Goal: Information Seeking & Learning: Stay updated

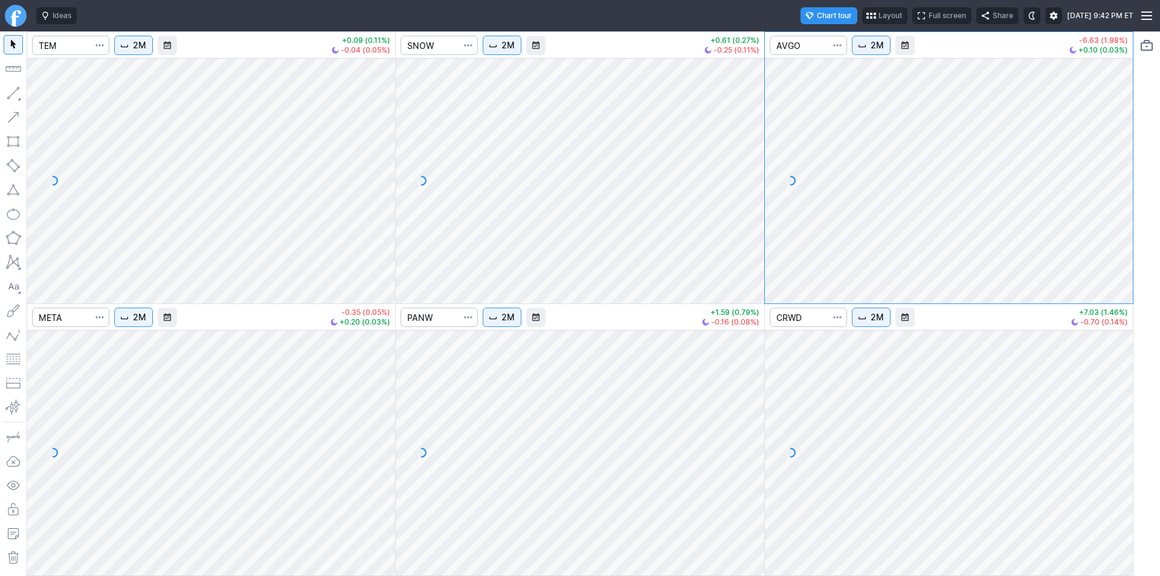
click at [752, 150] on div at bounding box center [751, 177] width 25 height 215
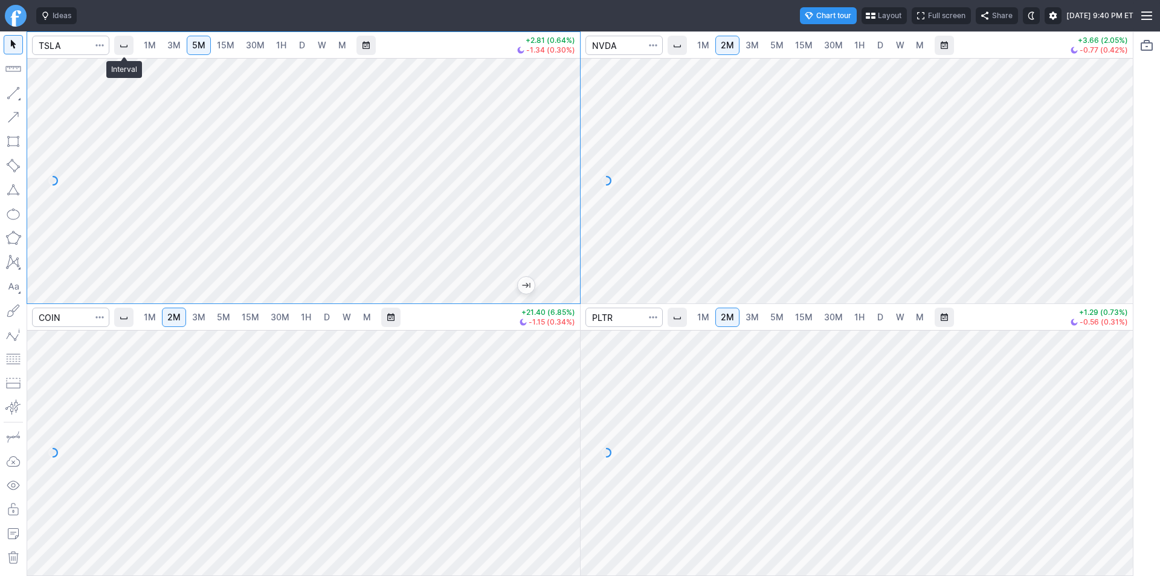
click at [121, 50] on span "Interval" at bounding box center [124, 45] width 10 height 10
click at [474, 106] on div at bounding box center [580, 288] width 1160 height 576
drag, startPoint x: 559, startPoint y: 178, endPoint x: 566, endPoint y: 137, distance: 42.2
click at [566, 137] on div at bounding box center [567, 177] width 25 height 215
click at [569, 166] on div at bounding box center [567, 177] width 25 height 215
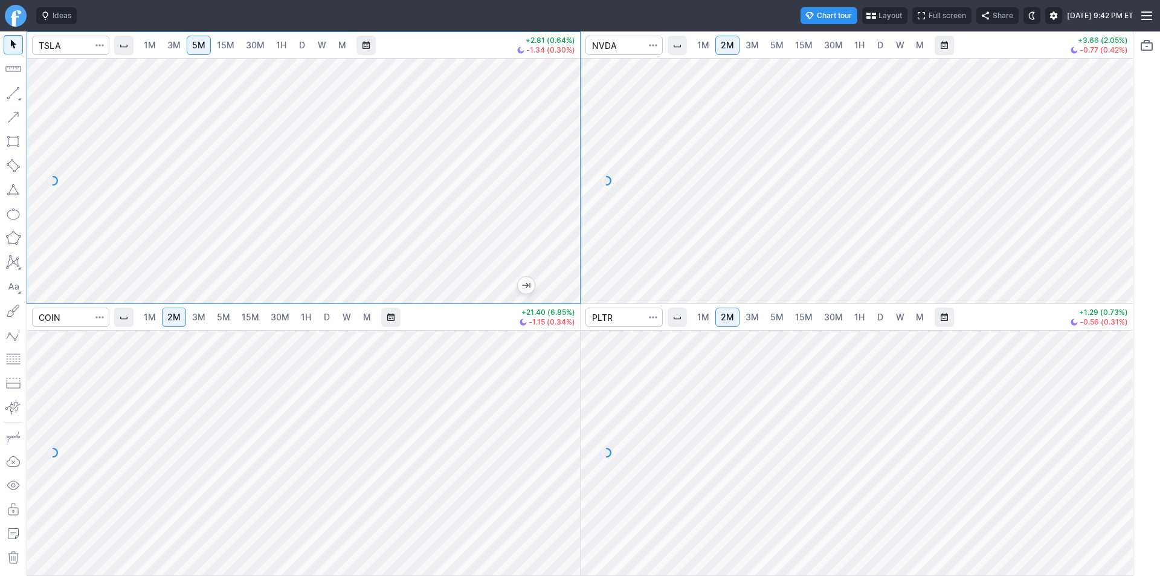
click at [571, 181] on div at bounding box center [567, 177] width 25 height 215
drag, startPoint x: 574, startPoint y: 173, endPoint x: 561, endPoint y: 169, distance: 14.1
click at [571, 174] on div at bounding box center [567, 177] width 25 height 215
click at [571, 196] on div at bounding box center [567, 177] width 25 height 215
drag, startPoint x: 564, startPoint y: 202, endPoint x: 563, endPoint y: 216, distance: 13.9
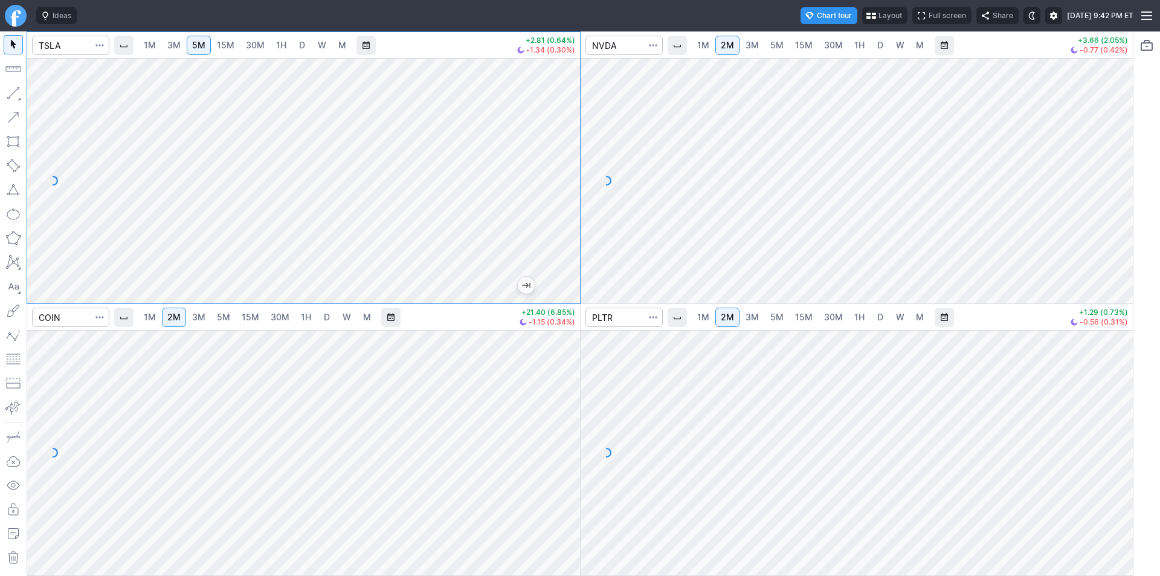
click at [565, 216] on div at bounding box center [567, 177] width 25 height 215
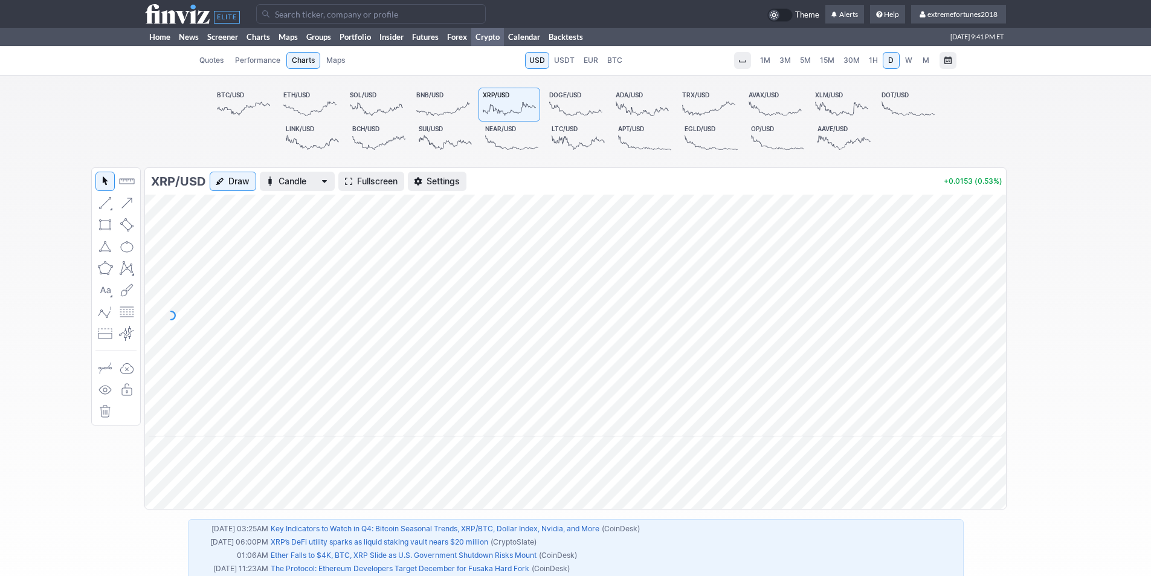
drag, startPoint x: 998, startPoint y: 321, endPoint x: 1005, endPoint y: 274, distance: 47.5
click at [1005, 274] on div at bounding box center [993, 313] width 25 height 212
drag, startPoint x: 997, startPoint y: 337, endPoint x: 997, endPoint y: 300, distance: 36.9
click at [997, 300] on div at bounding box center [993, 313] width 25 height 212
drag, startPoint x: 991, startPoint y: 305, endPoint x: 995, endPoint y: 262, distance: 43.2
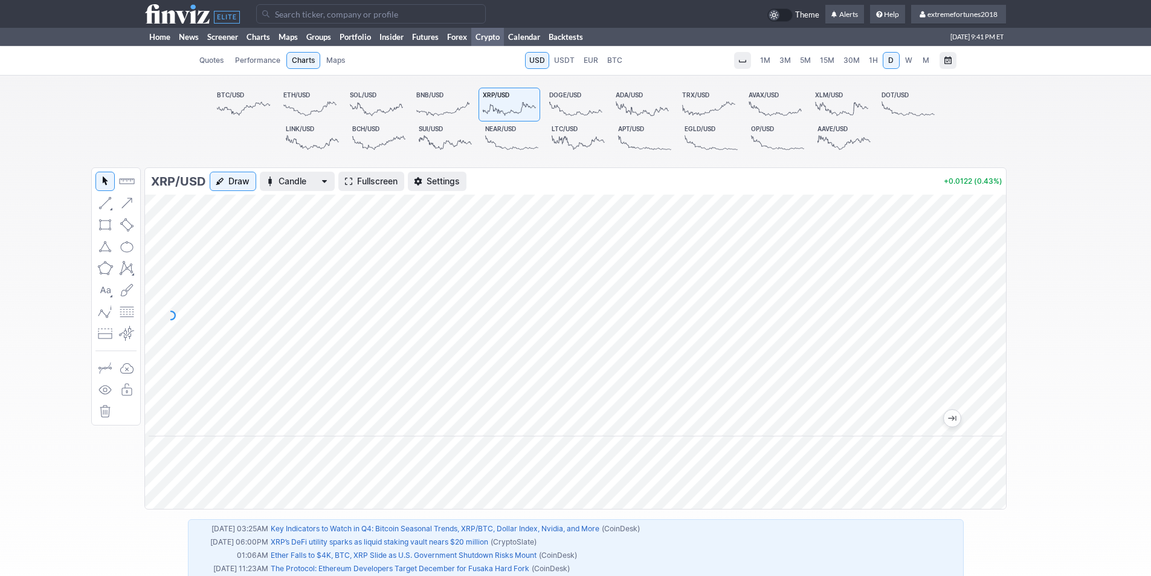
click at [995, 262] on div at bounding box center [993, 313] width 25 height 212
click at [370, 184] on span "Fullscreen" at bounding box center [377, 181] width 40 height 12
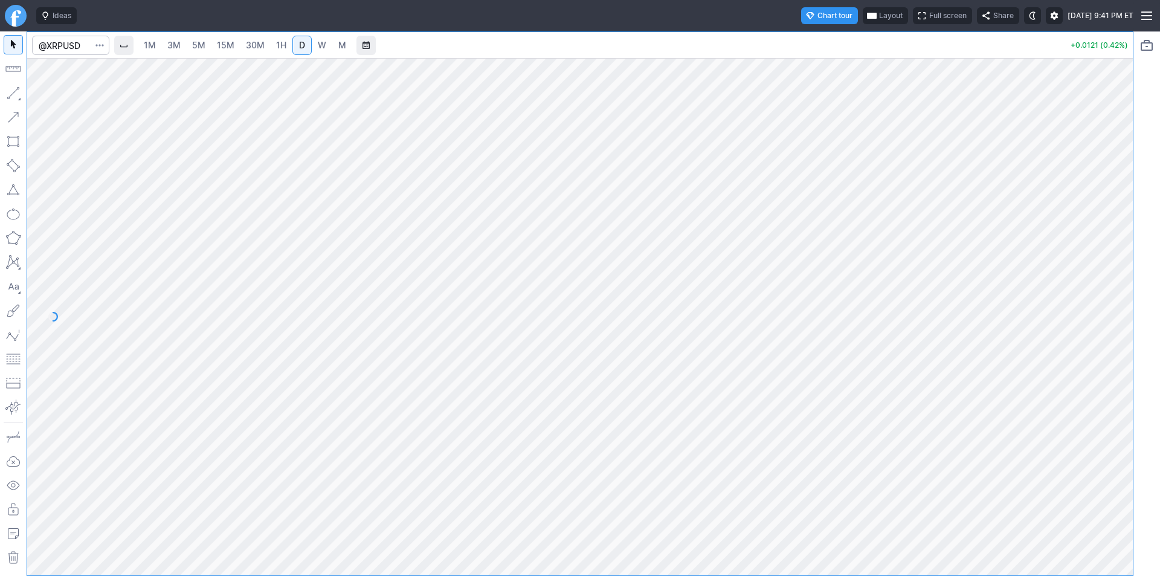
click at [284, 50] on span "1H" at bounding box center [281, 45] width 10 height 10
drag, startPoint x: 1122, startPoint y: 422, endPoint x: 1117, endPoint y: 426, distance: 6.4
click at [1123, 429] on div at bounding box center [1120, 313] width 25 height 487
click at [1124, 415] on div at bounding box center [1120, 313] width 25 height 487
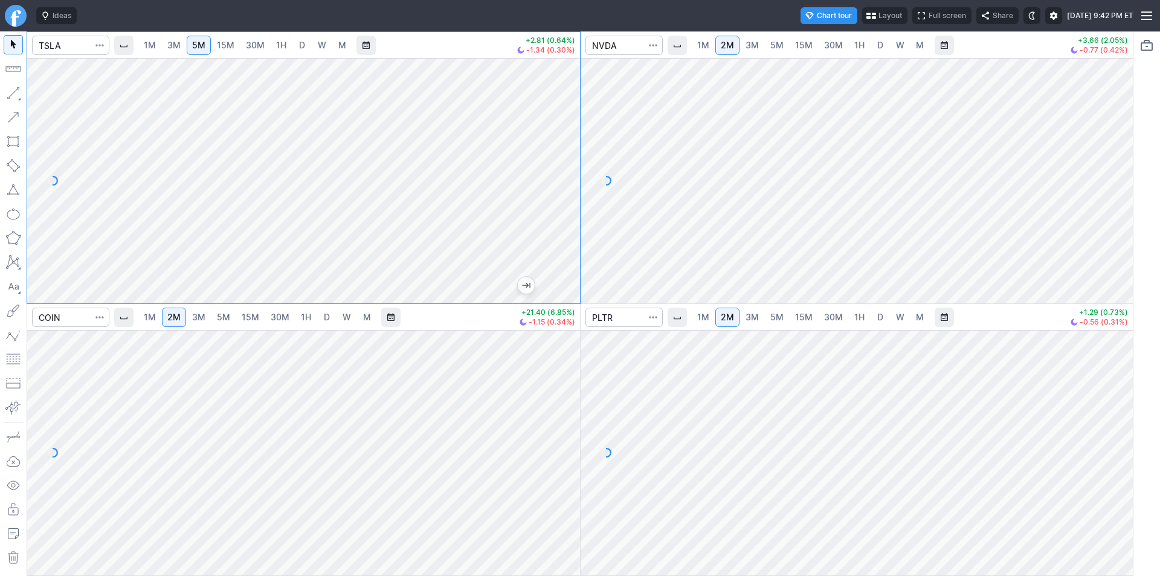
click at [566, 218] on div at bounding box center [567, 177] width 25 height 215
click at [569, 215] on div at bounding box center [567, 177] width 25 height 215
drag, startPoint x: 566, startPoint y: 202, endPoint x: 562, endPoint y: 164, distance: 38.9
click at [562, 164] on div at bounding box center [567, 177] width 25 height 215
